Goal: Transaction & Acquisition: Purchase product/service

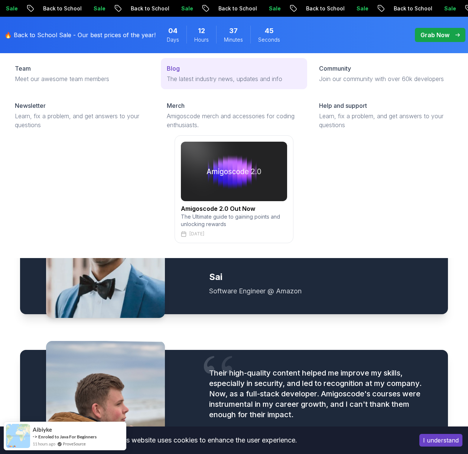
scroll to position [846, 0]
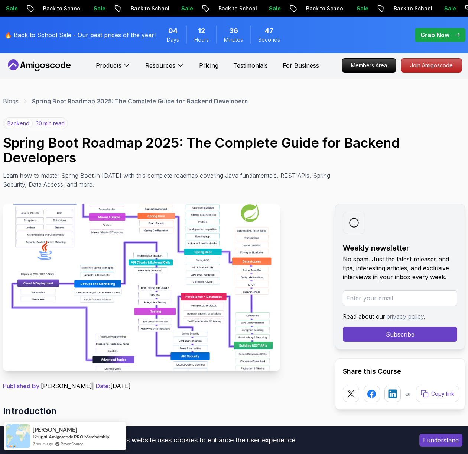
scroll to position [1, 0]
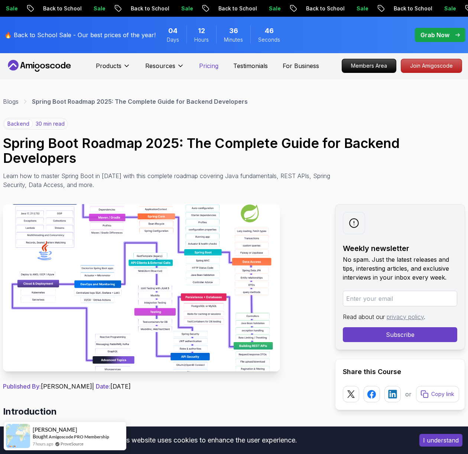
click at [215, 69] on p "Pricing" at bounding box center [208, 65] width 19 height 9
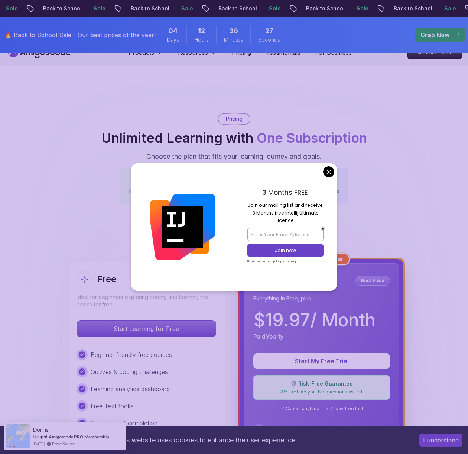
scroll to position [14, 0]
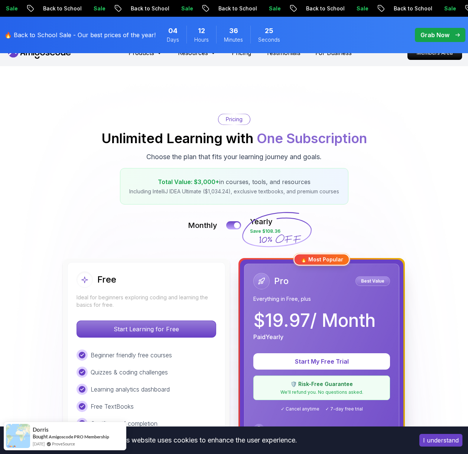
scroll to position [0, 0]
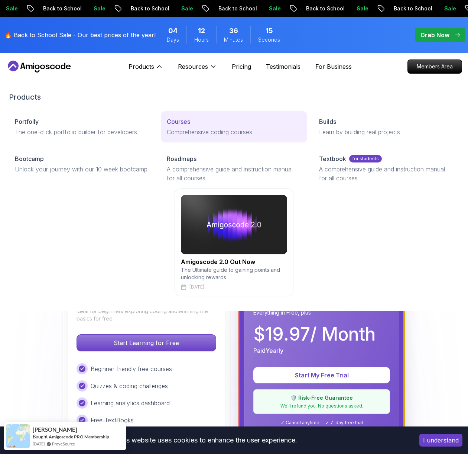
click at [189, 128] on p "Comprehensive coding courses" at bounding box center [234, 132] width 134 height 9
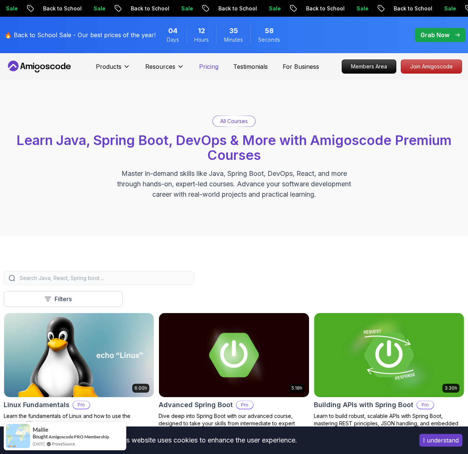
click at [217, 65] on p "Pricing" at bounding box center [208, 66] width 19 height 9
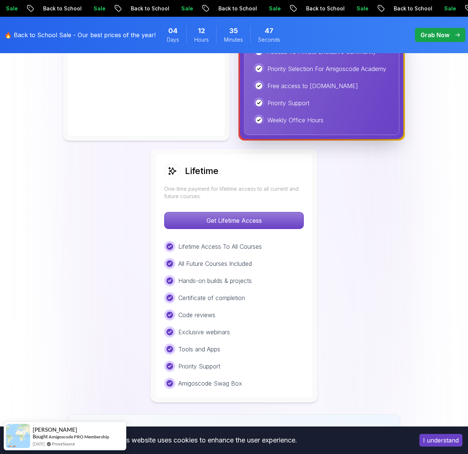
scroll to position [483, 0]
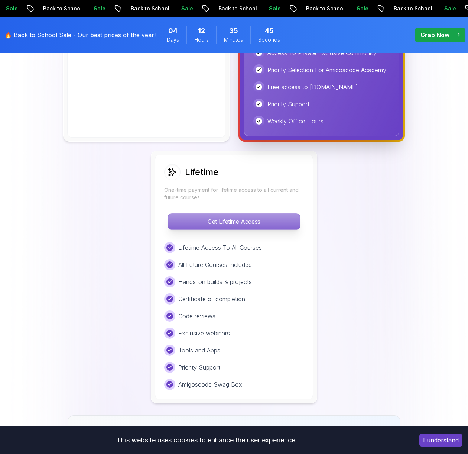
click at [277, 225] on p "Get Lifetime Access" at bounding box center [234, 222] width 132 height 16
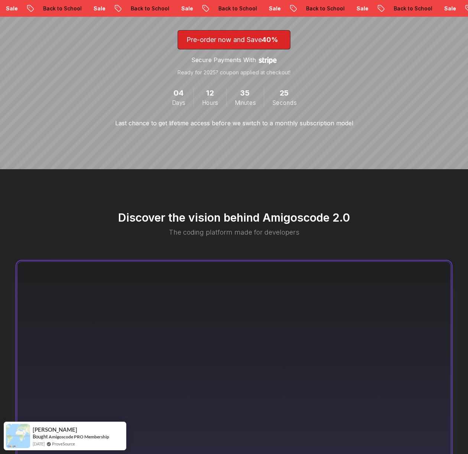
scroll to position [184, 0]
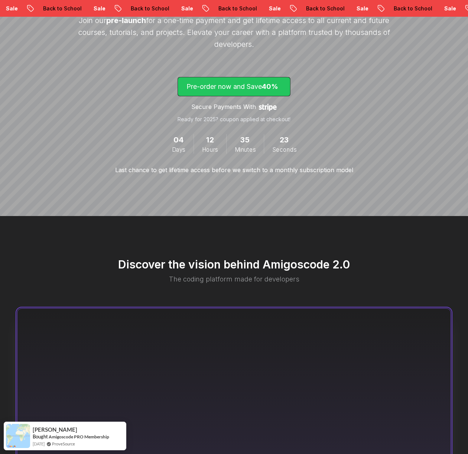
click at [269, 85] on span "40%" at bounding box center [270, 87] width 16 height 8
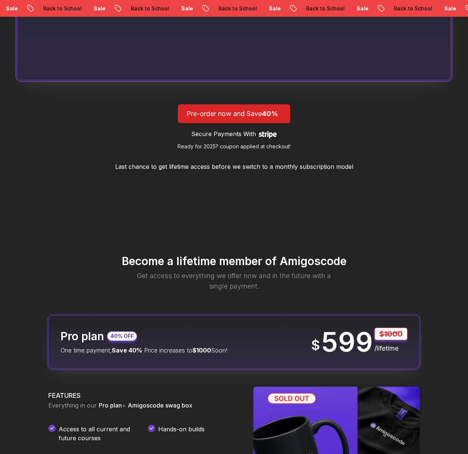
scroll to position [679, 0]
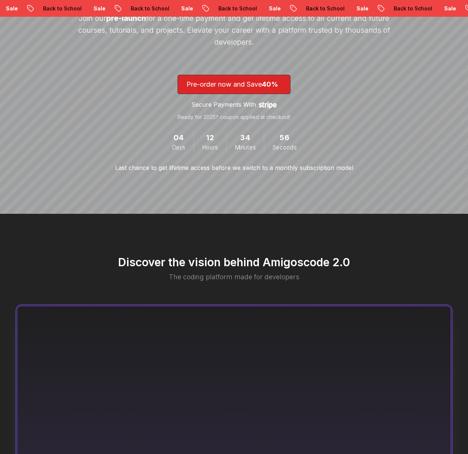
scroll to position [184, 0]
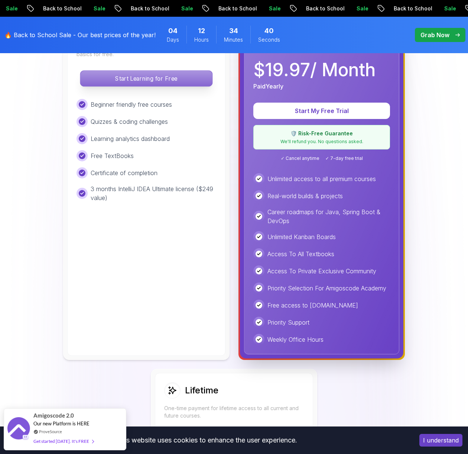
scroll to position [264, 0]
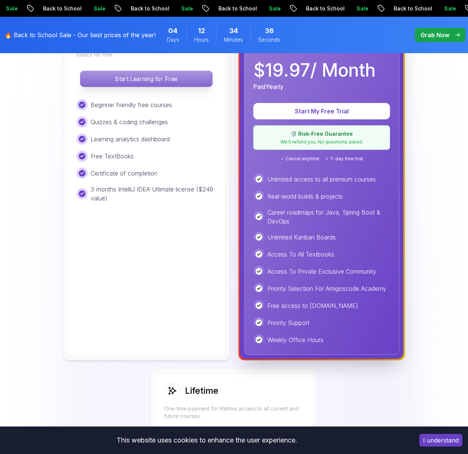
click at [178, 81] on p "Start Learning for Free" at bounding box center [146, 79] width 132 height 16
